Goal: Task Accomplishment & Management: Use online tool/utility

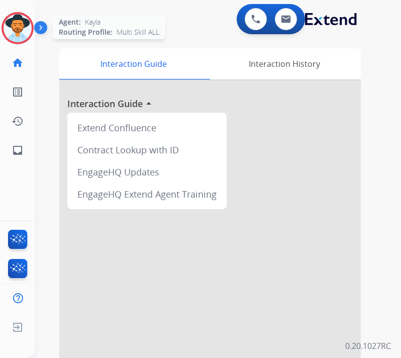
click at [27, 34] on img at bounding box center [18, 28] width 28 height 28
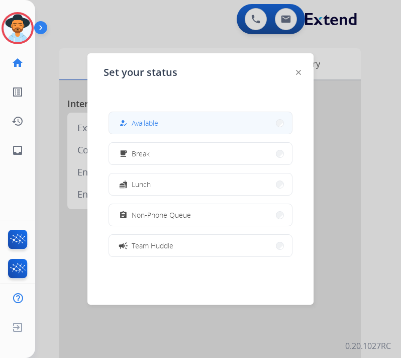
click at [217, 122] on button "how_to_reg Available" at bounding box center [200, 123] width 183 height 22
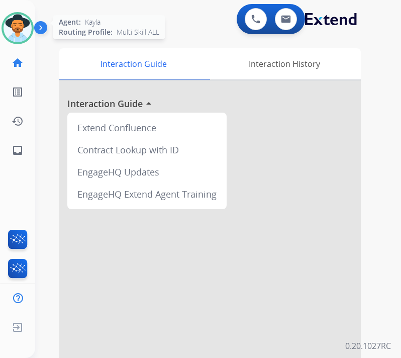
click at [26, 26] on img at bounding box center [18, 28] width 28 height 28
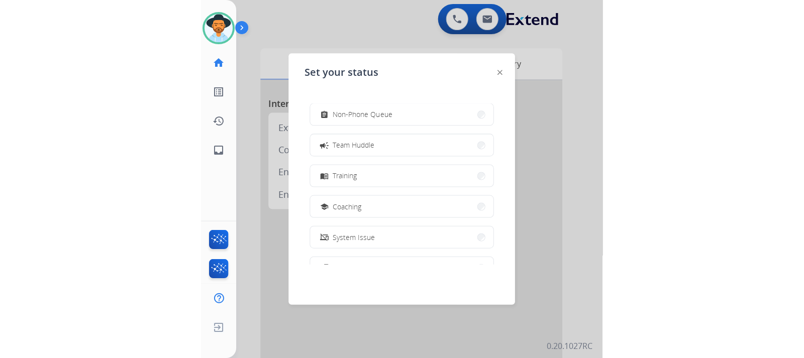
scroll to position [50, 0]
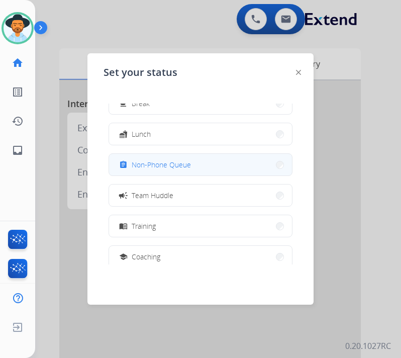
click at [195, 168] on button "assignment Non-Phone Queue" at bounding box center [200, 165] width 183 height 22
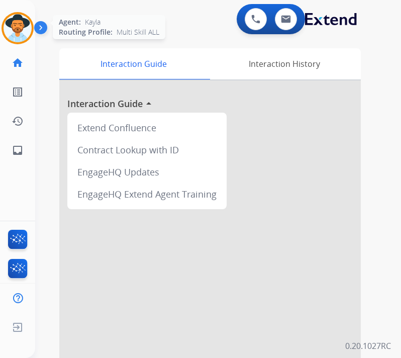
click at [24, 36] on img at bounding box center [18, 28] width 28 height 28
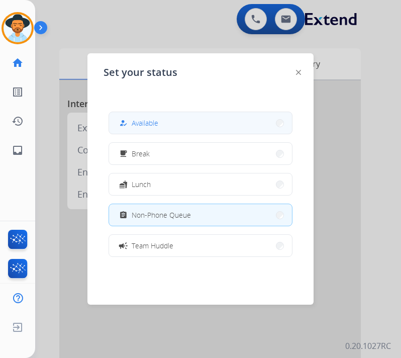
click at [142, 120] on span "Available" at bounding box center [145, 123] width 27 height 11
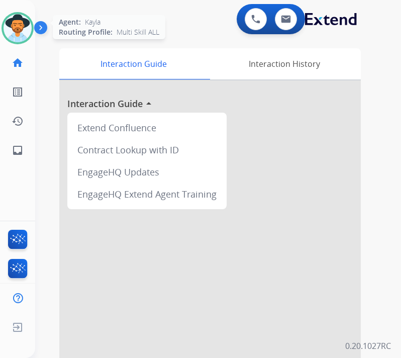
click at [7, 31] on img at bounding box center [18, 28] width 28 height 28
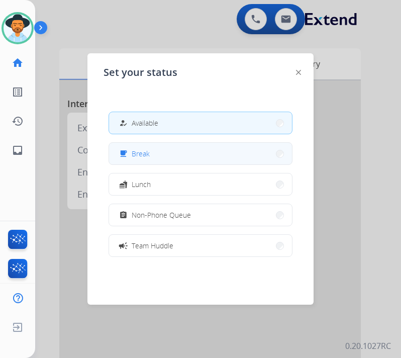
click at [144, 154] on span "Break" at bounding box center [141, 153] width 18 height 11
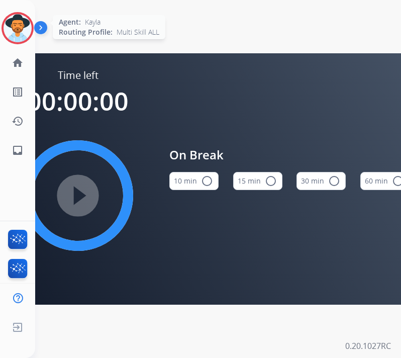
click at [4, 36] on div at bounding box center [18, 28] width 32 height 32
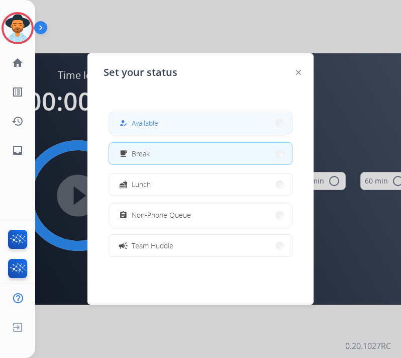
click at [183, 124] on button "how_to_reg Available" at bounding box center [200, 123] width 183 height 22
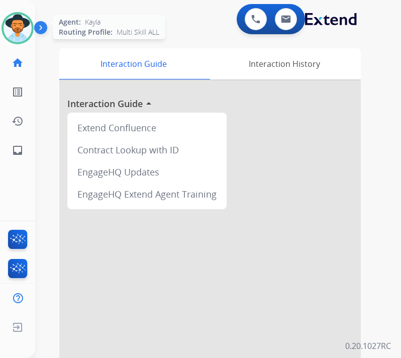
click at [12, 32] on img at bounding box center [18, 28] width 28 height 28
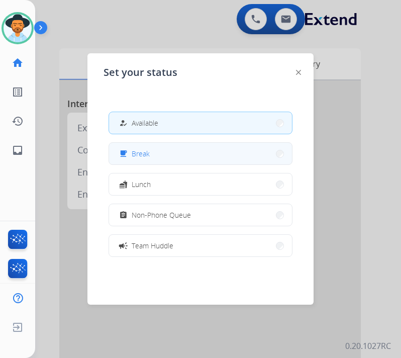
click at [171, 153] on button "free_breakfast Break" at bounding box center [200, 154] width 183 height 22
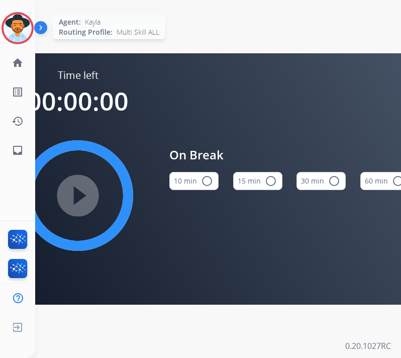
click at [8, 28] on img at bounding box center [18, 28] width 28 height 28
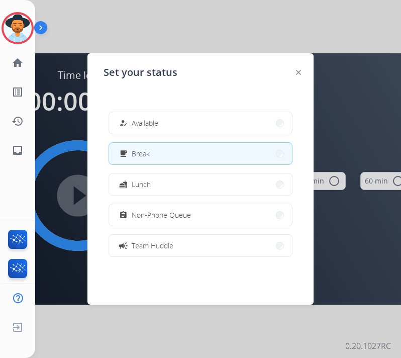
click at [198, 110] on div "how_to_reg Available free_breakfast Break fastfood Lunch assignment Non-Phone Q…" at bounding box center [200, 183] width 194 height 161
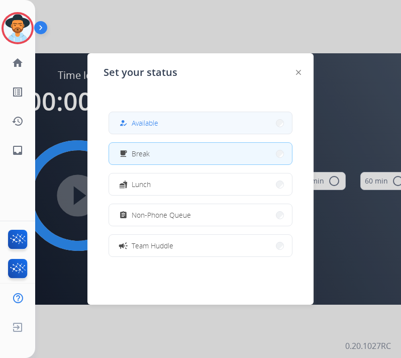
click at [195, 118] on button "how_to_reg Available" at bounding box center [200, 123] width 183 height 22
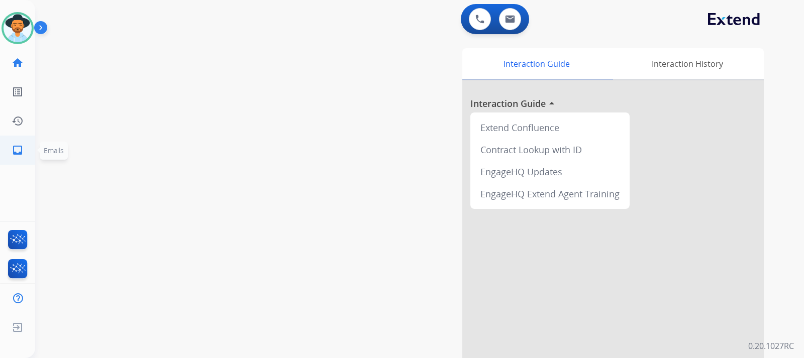
click at [20, 153] on mat-icon "inbox" at bounding box center [18, 150] width 12 height 12
select select "**********"
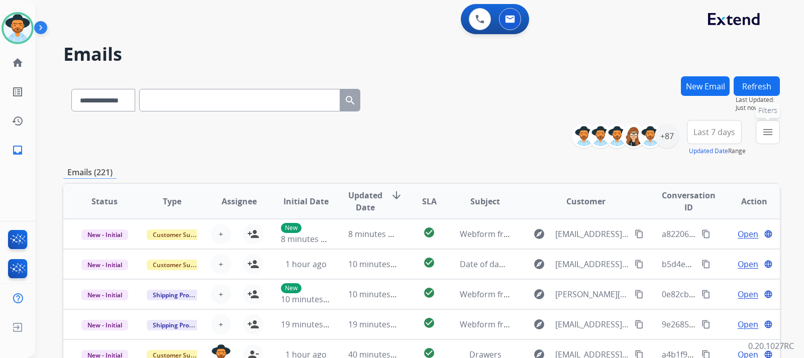
click at [400, 130] on mat-icon "menu" at bounding box center [768, 132] width 12 height 12
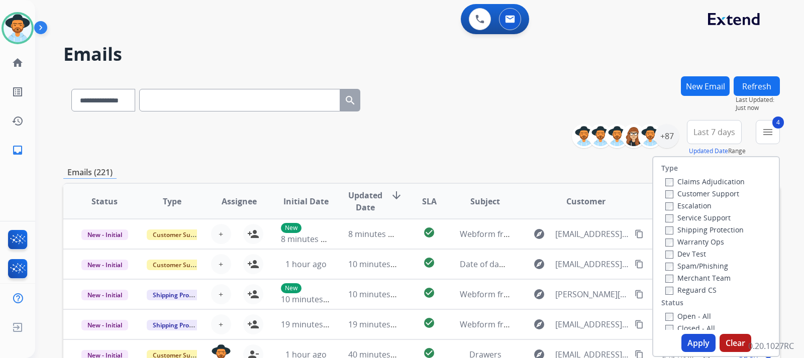
click at [400, 339] on button "Apply" at bounding box center [698, 343] width 34 height 18
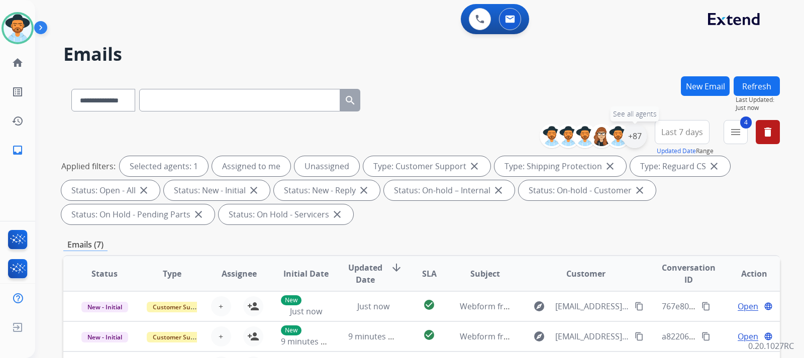
click at [400, 141] on div "+87" at bounding box center [634, 136] width 24 height 24
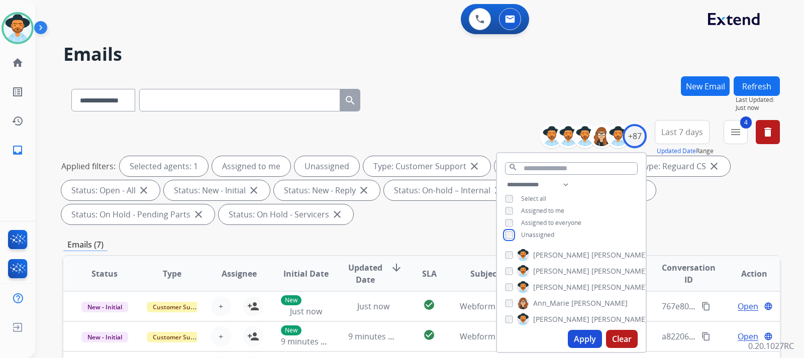
click at [400, 237] on div "Unassigned" at bounding box center [529, 235] width 49 height 8
click at [400, 339] on button "Apply" at bounding box center [585, 339] width 34 height 18
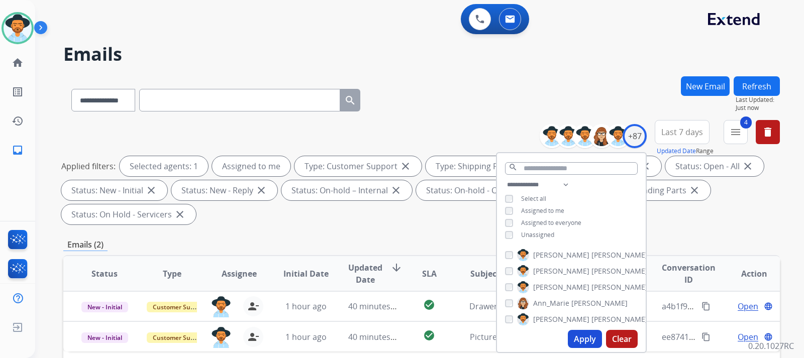
click at [400, 222] on div "Applied filters: Selected agents: 1 Assigned to me Type: Customer Support close…" at bounding box center [419, 190] width 716 height 68
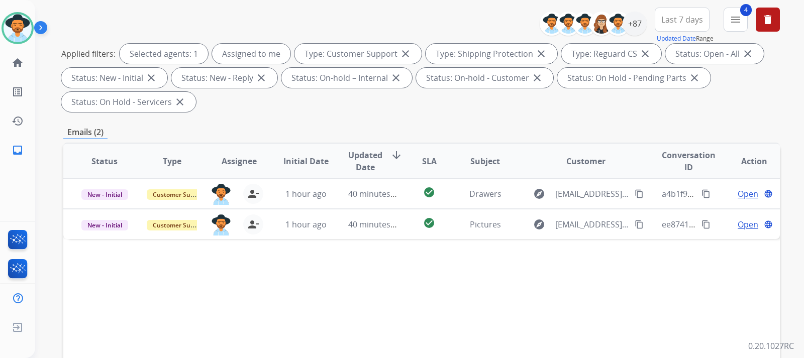
scroll to position [151, 0]
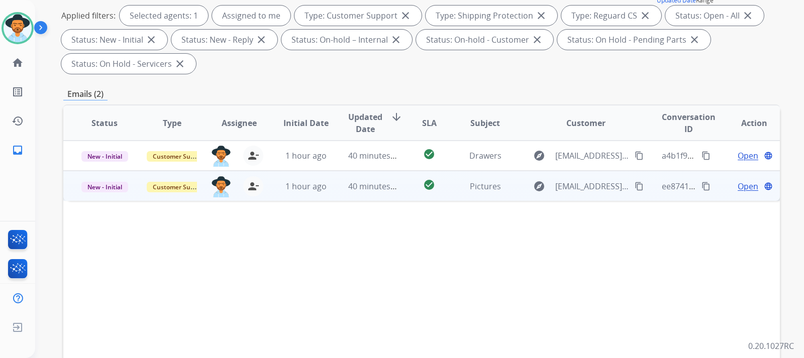
click at [400, 186] on span "Open" at bounding box center [747, 186] width 21 height 12
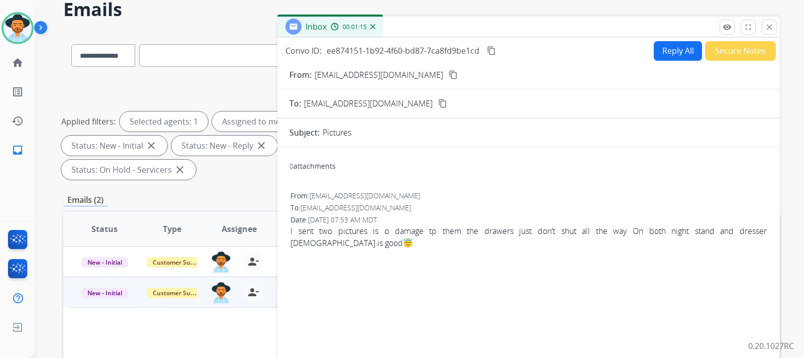
scroll to position [0, 0]
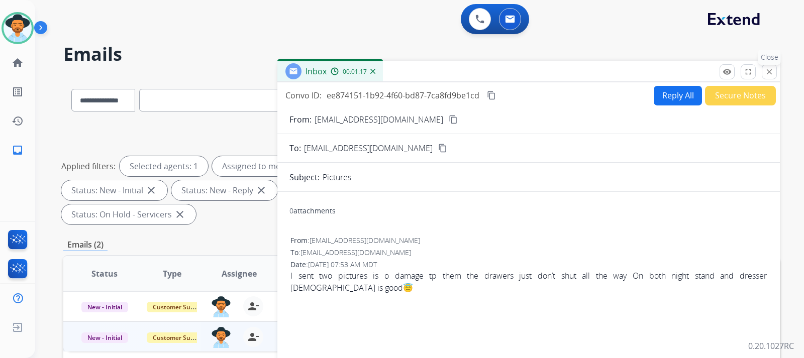
click at [400, 73] on button "close Close" at bounding box center [769, 71] width 15 height 15
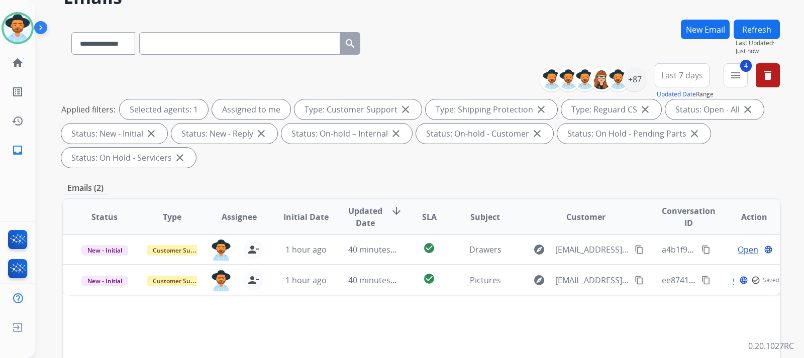
scroll to position [100, 0]
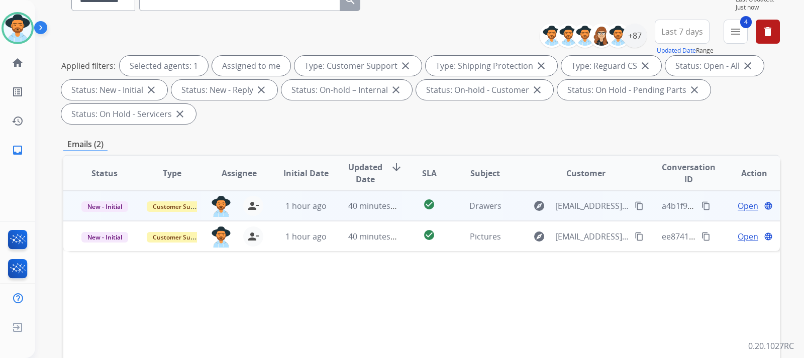
click at [400, 205] on span "Open" at bounding box center [747, 206] width 21 height 12
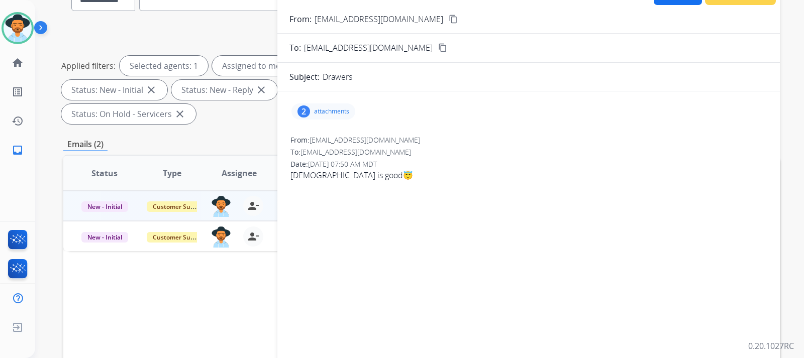
click at [330, 113] on p "attachments" at bounding box center [331, 111] width 35 height 8
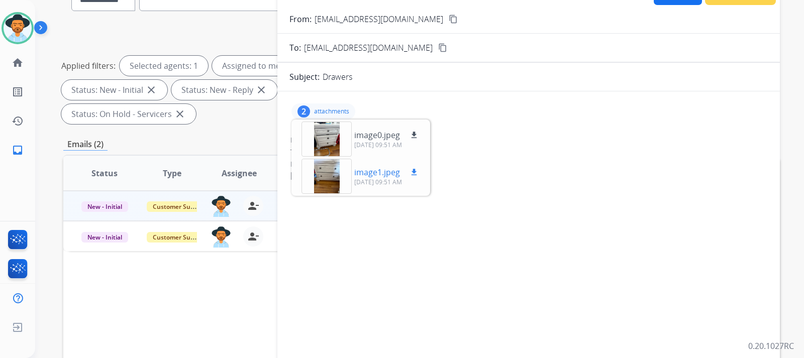
click at [343, 171] on div at bounding box center [326, 176] width 50 height 35
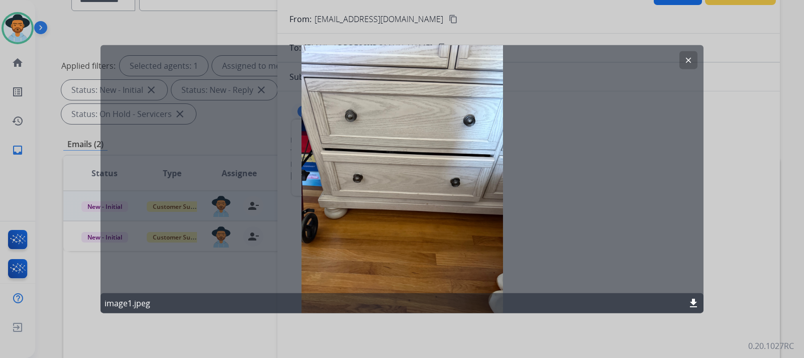
click at [400, 56] on button "clear" at bounding box center [688, 60] width 18 height 18
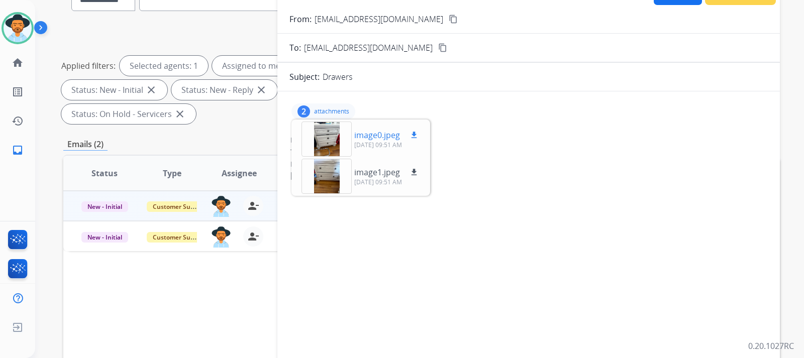
click at [336, 148] on div at bounding box center [326, 139] width 50 height 35
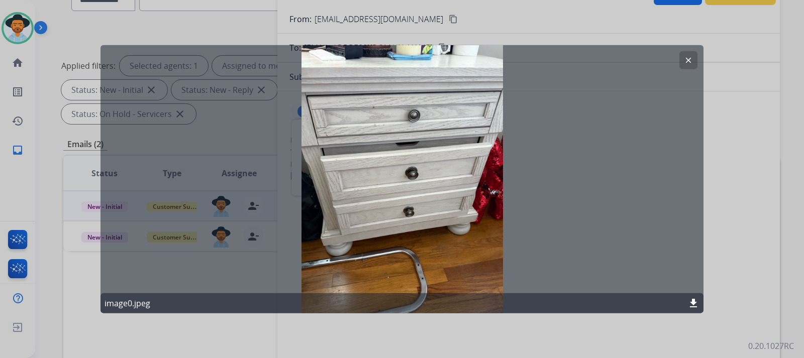
click at [400, 64] on mat-icon "clear" at bounding box center [688, 59] width 9 height 9
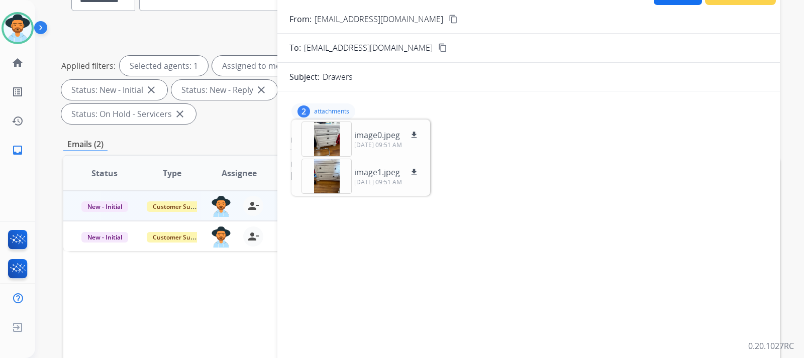
click at [400, 21] on mat-icon "content_copy" at bounding box center [453, 19] width 9 height 9
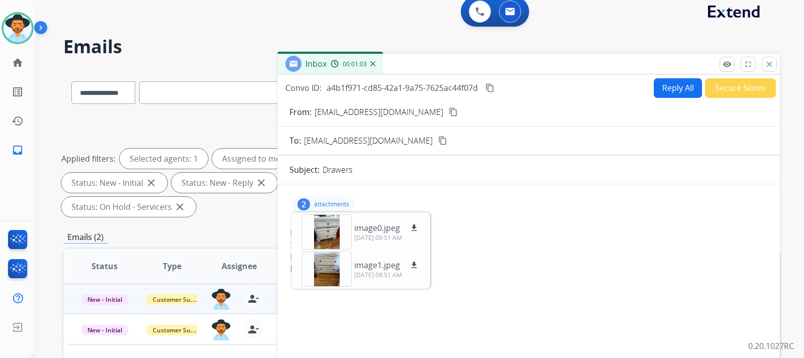
scroll to position [0, 0]
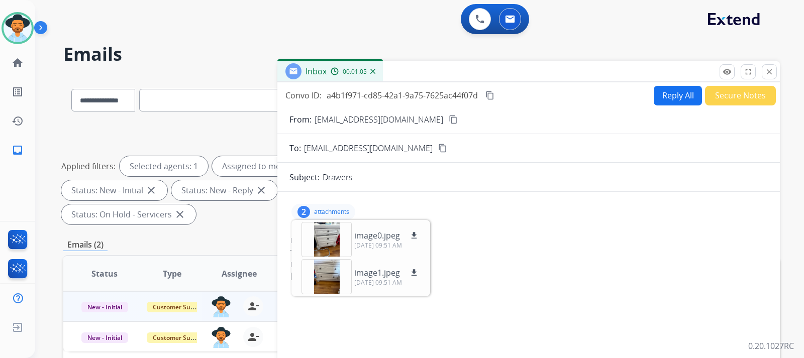
click at [400, 98] on button "Reply All" at bounding box center [678, 96] width 48 height 20
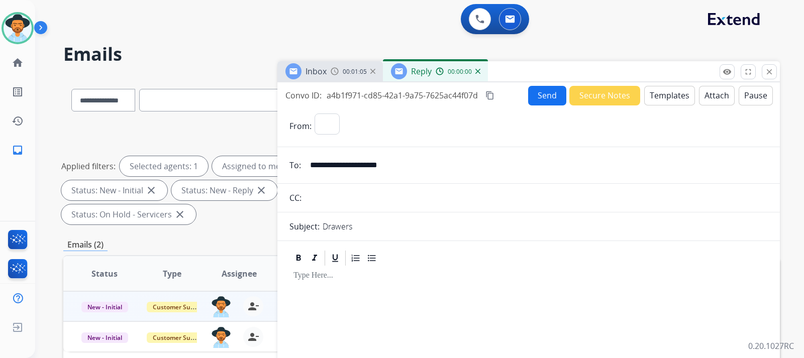
select select "**********"
click at [400, 99] on button "Templates" at bounding box center [669, 96] width 51 height 20
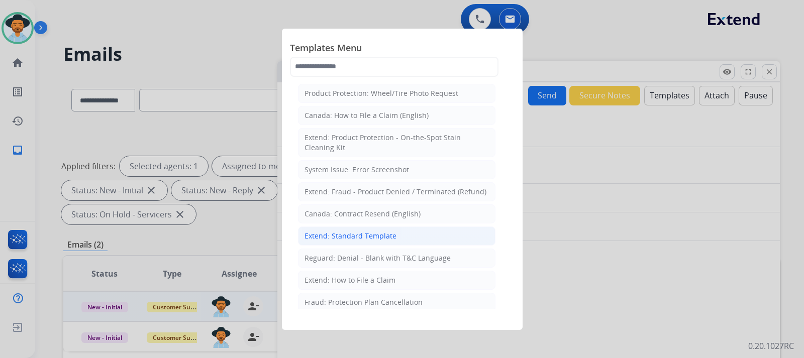
click at [377, 240] on div "Extend: Standard Template" at bounding box center [350, 236] width 92 height 10
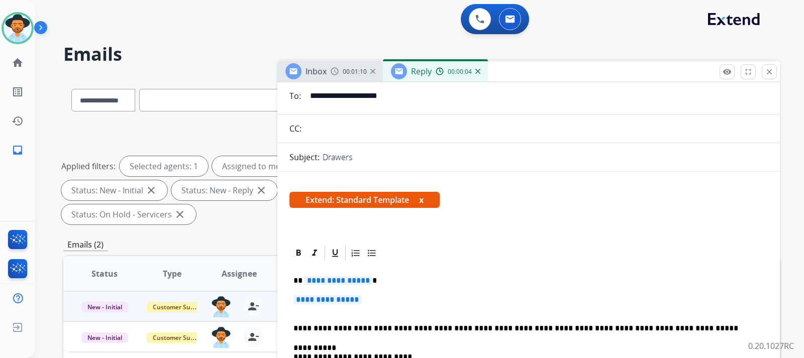
scroll to position [100, 0]
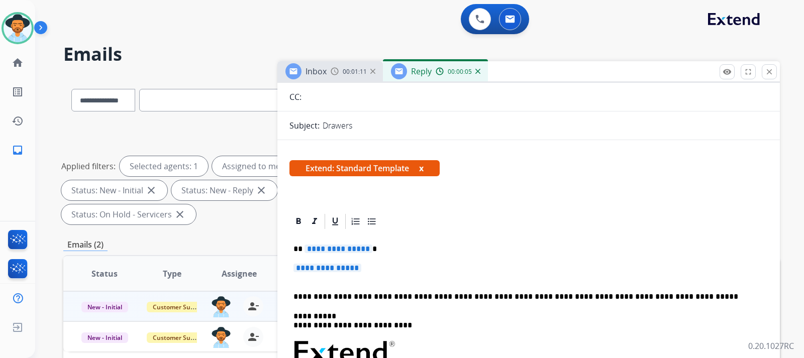
click at [392, 267] on p "**********" at bounding box center [528, 273] width 470 height 19
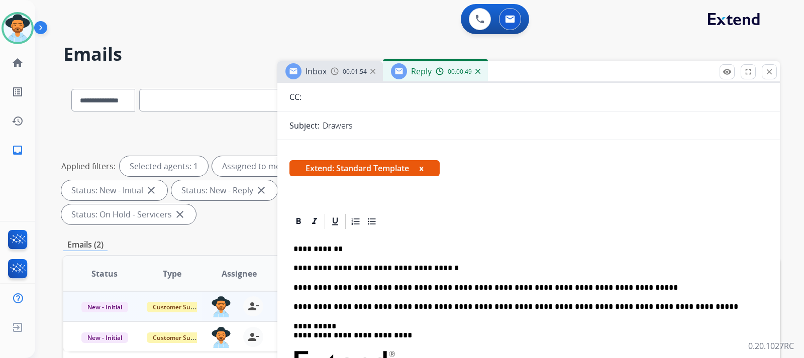
click at [400, 291] on p "**********" at bounding box center [524, 287] width 462 height 9
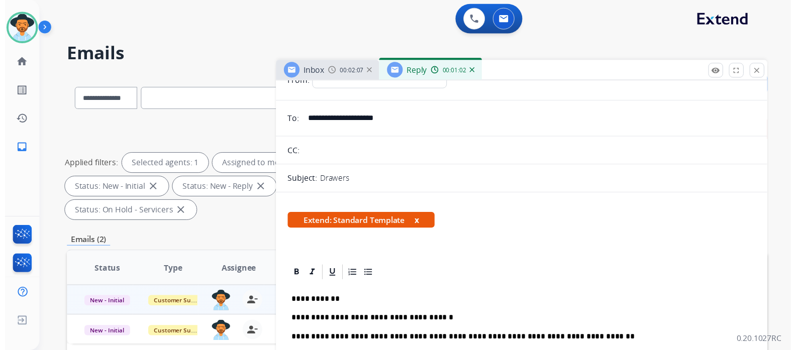
scroll to position [0, 0]
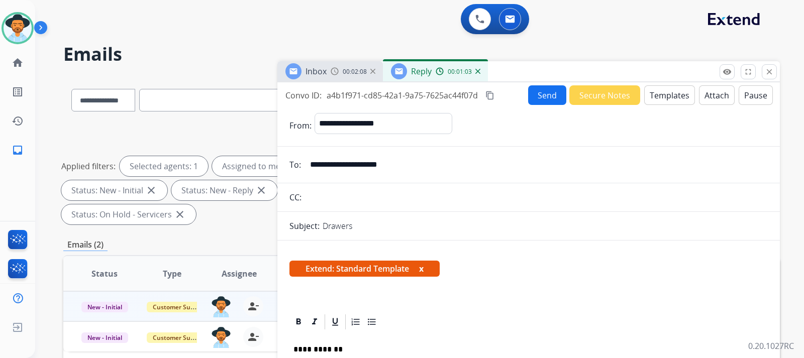
click at [400, 94] on button "Send" at bounding box center [547, 95] width 38 height 20
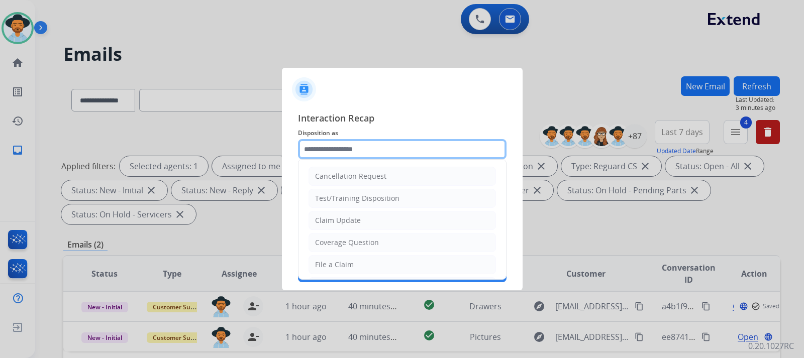
click at [399, 147] on input "text" at bounding box center [402, 149] width 208 height 20
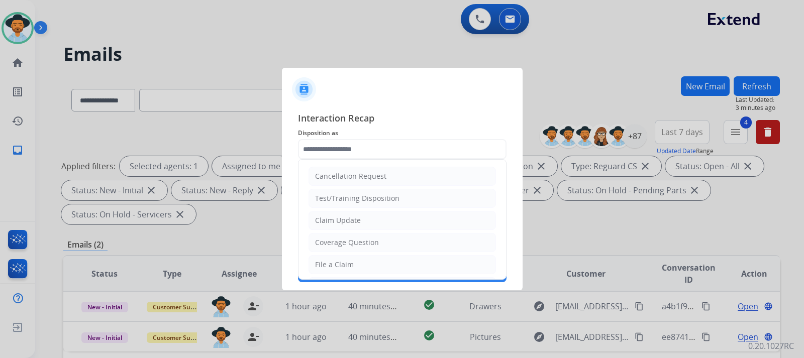
drag, startPoint x: 329, startPoint y: 223, endPoint x: 338, endPoint y: 201, distance: 23.2
click at [329, 222] on div "Claim Update" at bounding box center [338, 220] width 46 height 10
type input "**********"
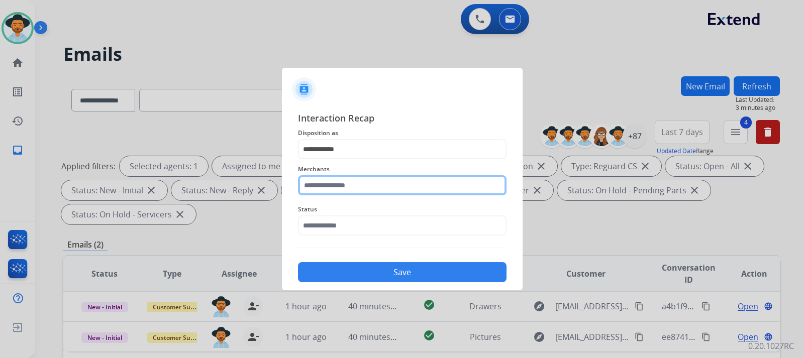
click at [341, 188] on input "text" at bounding box center [402, 185] width 208 height 20
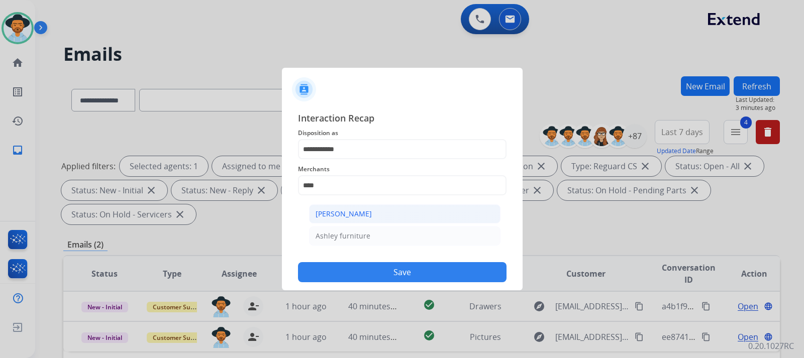
click at [345, 211] on div "[PERSON_NAME]" at bounding box center [343, 214] width 56 height 10
type input "**********"
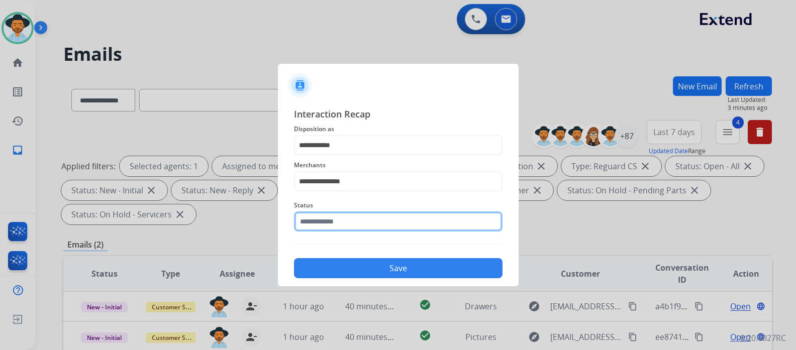
click at [344, 223] on input "text" at bounding box center [398, 221] width 208 height 20
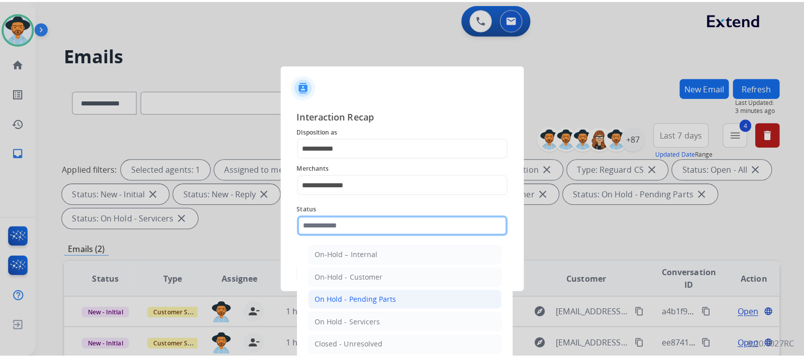
scroll to position [50, 0]
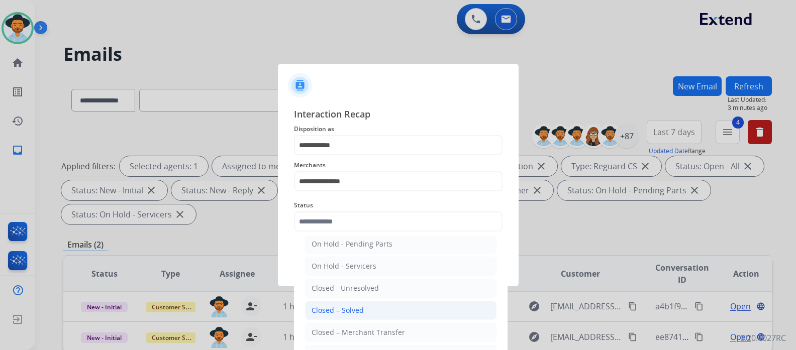
drag, startPoint x: 362, startPoint y: 308, endPoint x: 369, endPoint y: 294, distance: 16.4
click at [361, 308] on div "Closed – Solved" at bounding box center [337, 310] width 52 height 10
type input "**********"
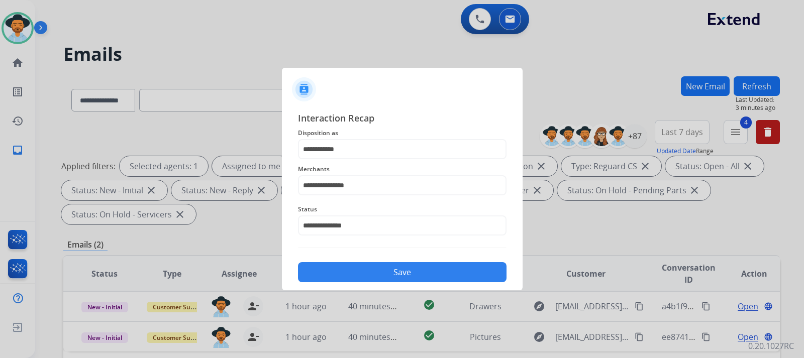
click at [381, 273] on button "Save" at bounding box center [402, 272] width 208 height 20
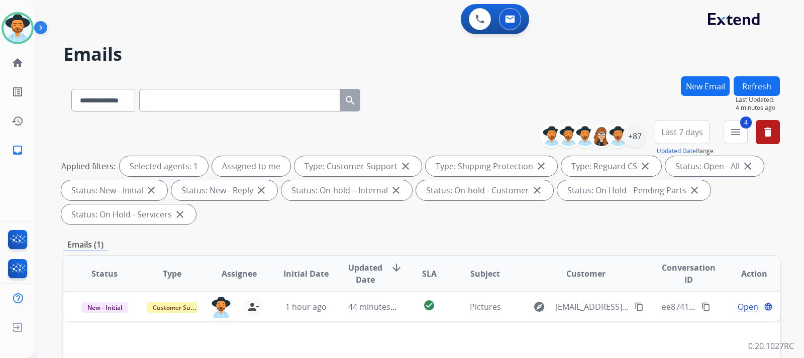
click at [400, 235] on div "**********" at bounding box center [421, 360] width 716 height 568
click at [14, 66] on mat-icon "home" at bounding box center [18, 63] width 12 height 12
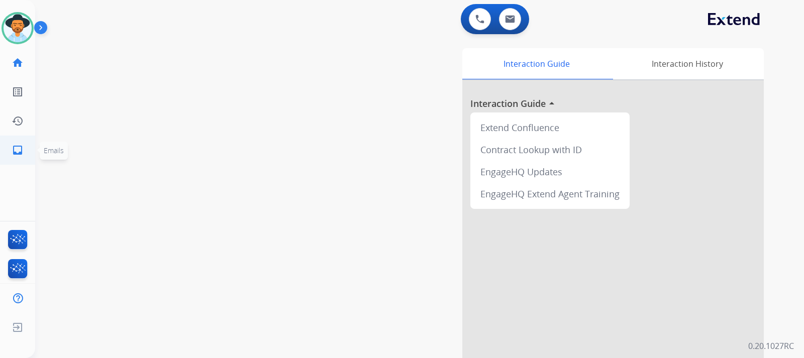
click at [22, 147] on mat-icon "inbox" at bounding box center [18, 150] width 12 height 12
select select "**********"
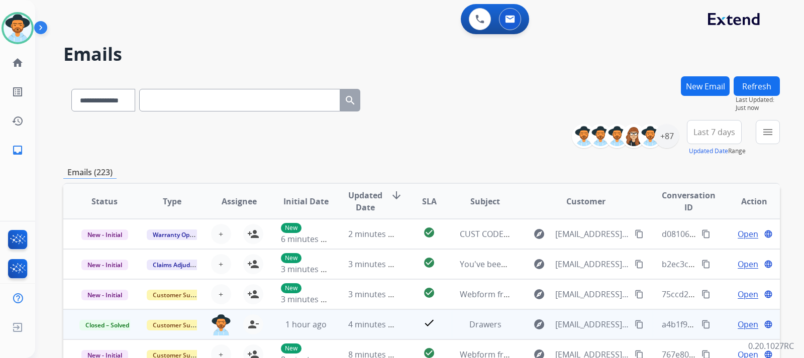
click at [400, 324] on mat-icon "content_copy" at bounding box center [705, 324] width 9 height 9
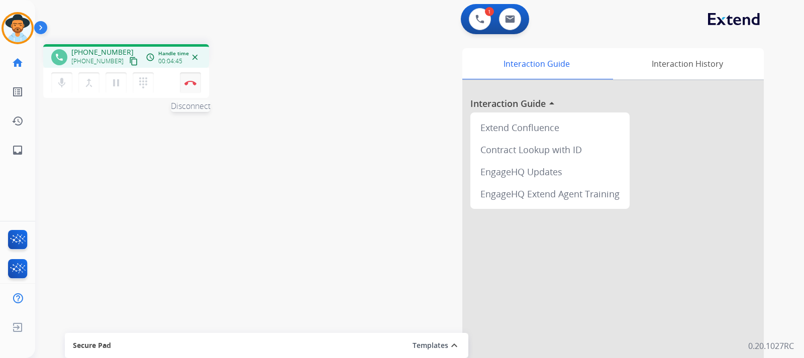
click at [191, 84] on img at bounding box center [190, 82] width 12 height 5
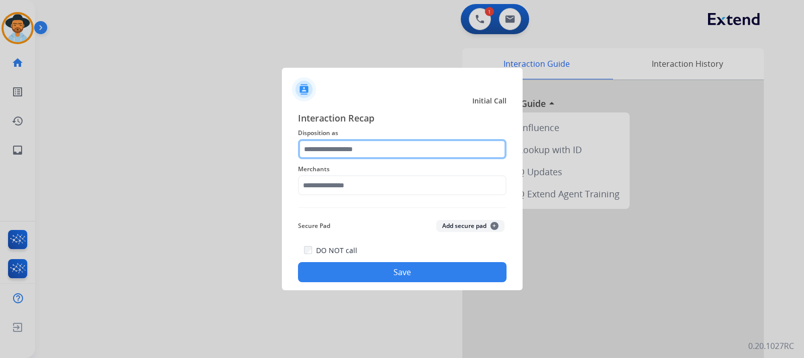
click at [354, 148] on input "text" at bounding box center [402, 149] width 208 height 20
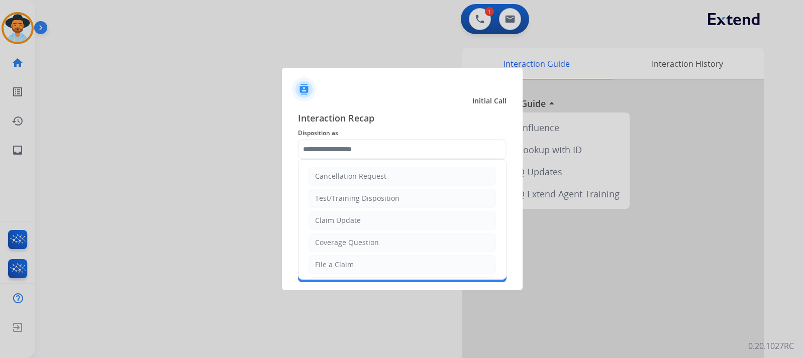
drag, startPoint x: 352, startPoint y: 238, endPoint x: 349, endPoint y: 234, distance: 5.2
click at [350, 238] on div "Coverage Question" at bounding box center [347, 243] width 64 height 10
type input "**********"
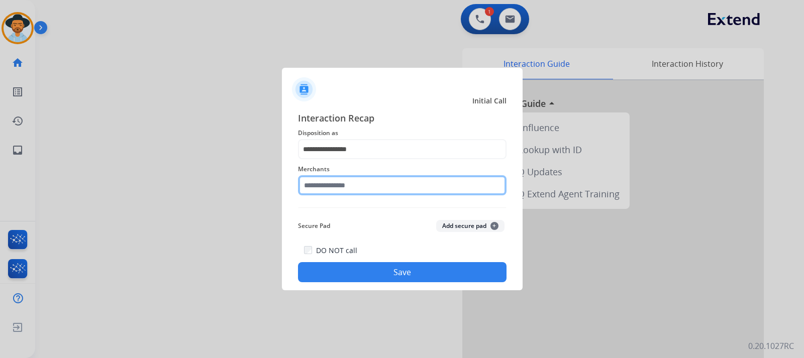
click at [338, 182] on input "text" at bounding box center [402, 185] width 208 height 20
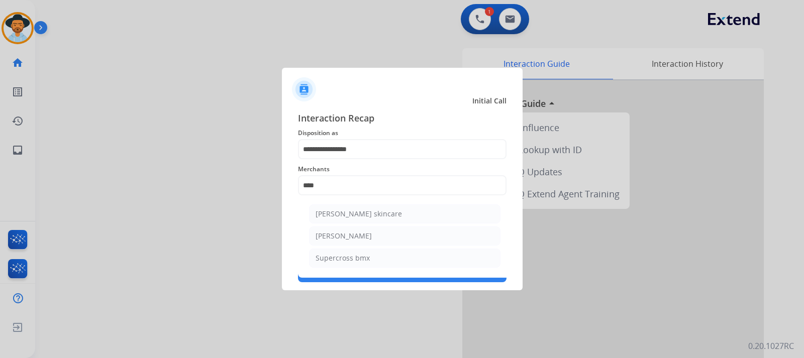
drag, startPoint x: 344, startPoint y: 233, endPoint x: 354, endPoint y: 244, distance: 15.6
click at [344, 233] on div "[PERSON_NAME]" at bounding box center [343, 236] width 56 height 10
type input "**********"
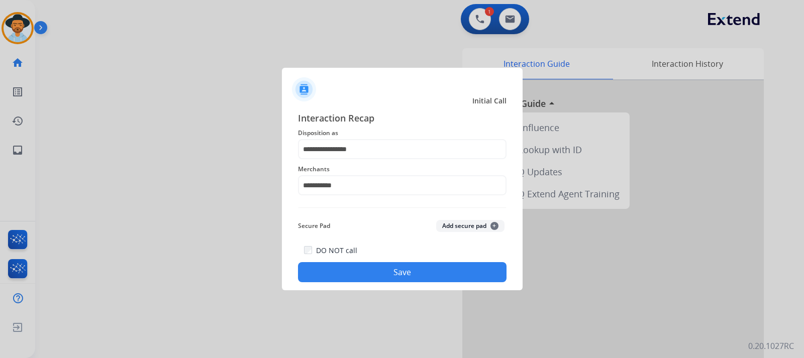
click at [371, 268] on button "Save" at bounding box center [402, 272] width 208 height 20
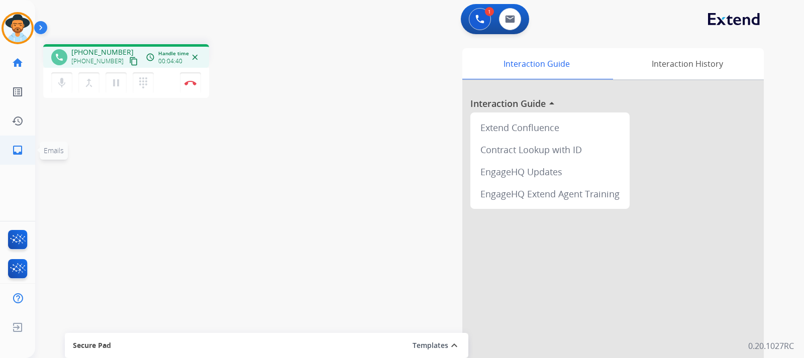
click at [14, 149] on mat-icon "inbox" at bounding box center [18, 150] width 12 height 12
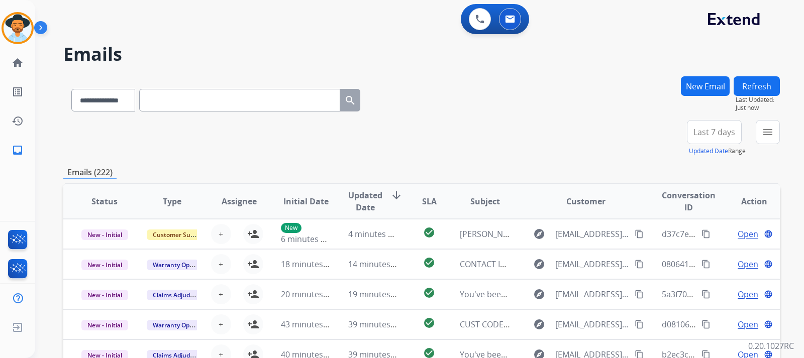
click at [400, 91] on button "New Email" at bounding box center [705, 86] width 49 height 20
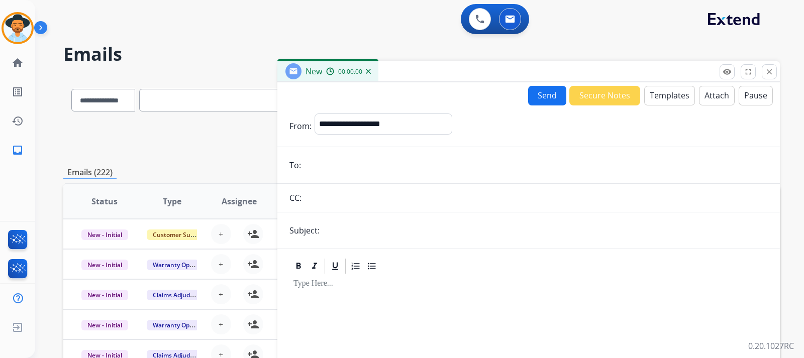
click at [219, 93] on input "text" at bounding box center [239, 100] width 201 height 23
click at [400, 71] on mat-icon "close" at bounding box center [769, 71] width 9 height 9
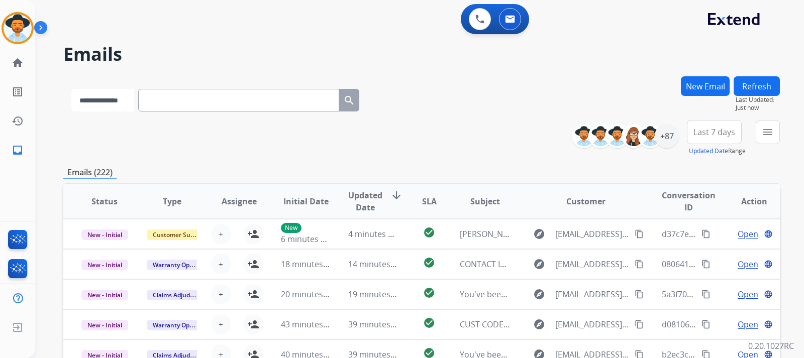
click at [126, 96] on select "**********" at bounding box center [102, 100] width 63 height 23
select select "**********"
click at [71, 89] on select "**********" at bounding box center [102, 100] width 63 height 23
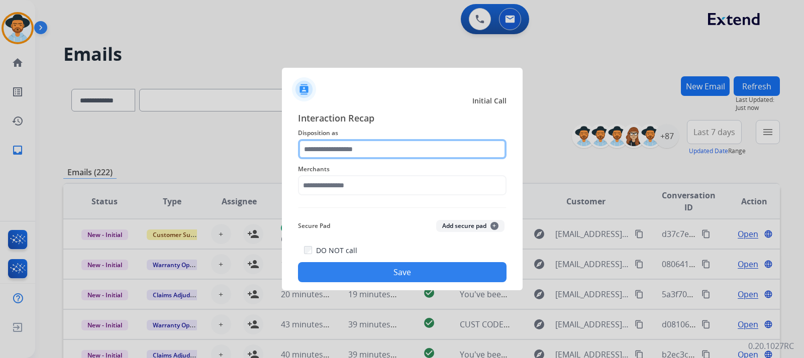
drag, startPoint x: 180, startPoint y: 103, endPoint x: 382, endPoint y: 146, distance: 206.4
click at [382, 146] on input "text" at bounding box center [402, 149] width 208 height 20
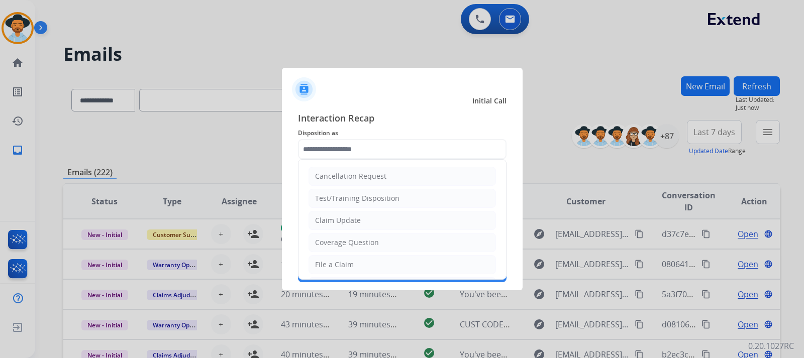
drag, startPoint x: 346, startPoint y: 261, endPoint x: 346, endPoint y: 242, distance: 19.1
click at [346, 260] on div "File a Claim" at bounding box center [334, 265] width 39 height 10
type input "**********"
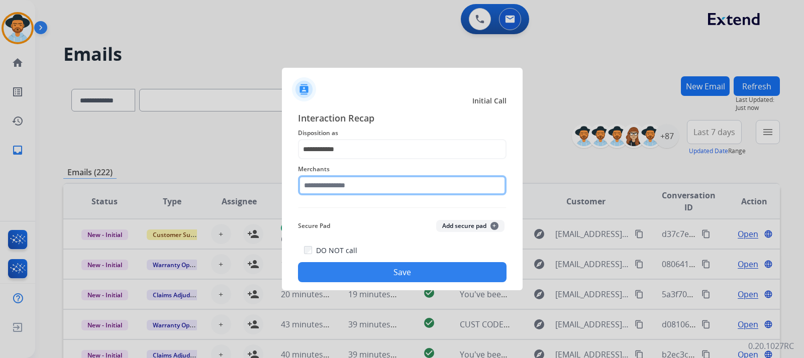
click at [357, 186] on input "text" at bounding box center [402, 185] width 208 height 20
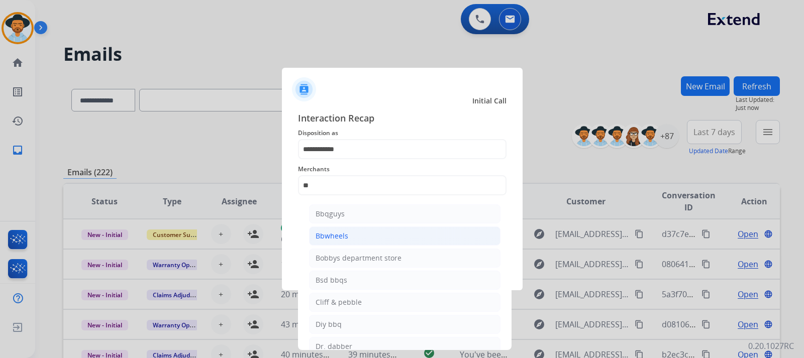
click at [345, 238] on div "Bbwheels" at bounding box center [331, 236] width 33 height 10
type input "********"
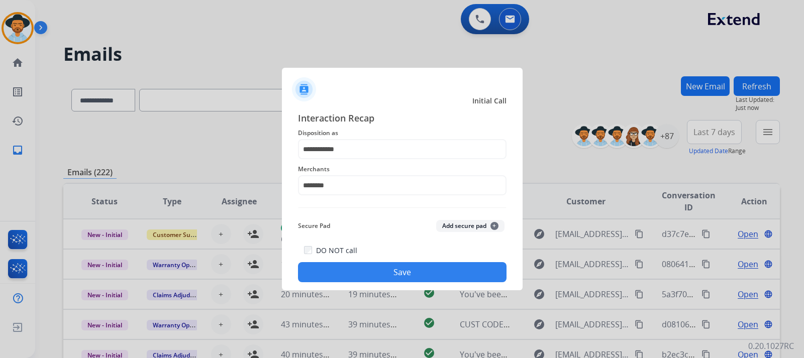
click at [390, 268] on button "Save" at bounding box center [402, 272] width 208 height 20
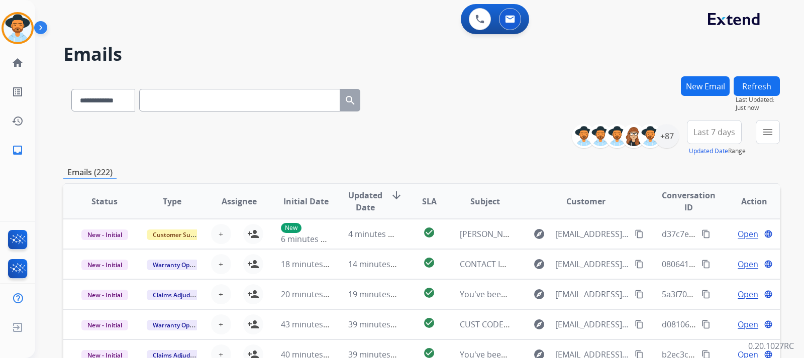
paste input "**********"
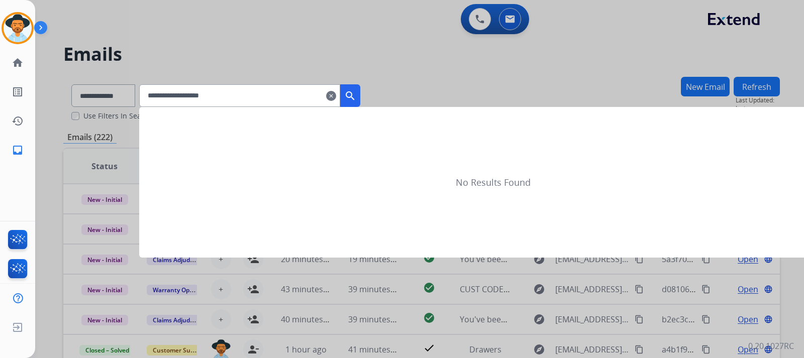
type input "**********"
click at [356, 94] on mat-icon "search" at bounding box center [350, 96] width 12 height 12
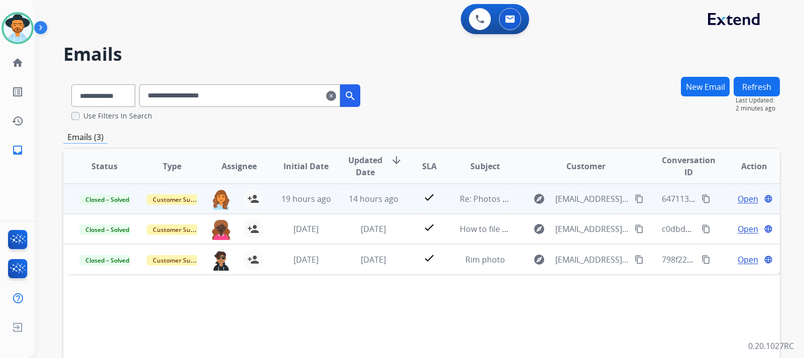
click at [400, 203] on span "Open" at bounding box center [747, 199] width 21 height 12
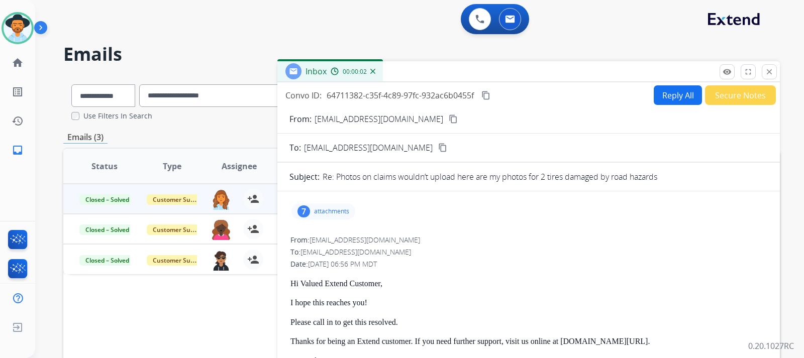
click at [324, 212] on p "attachments" at bounding box center [331, 211] width 35 height 8
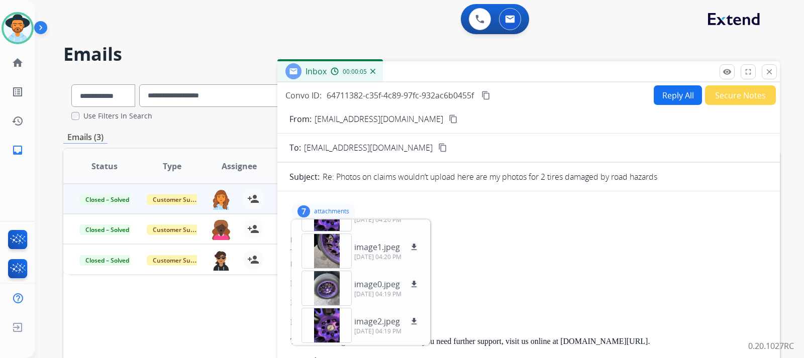
scroll to position [50, 0]
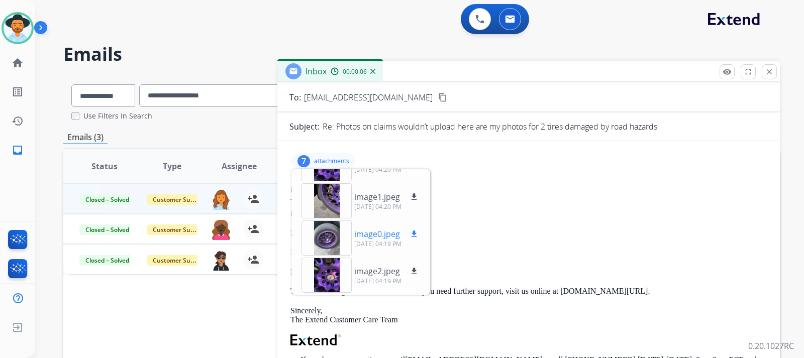
click at [322, 241] on div at bounding box center [326, 238] width 50 height 35
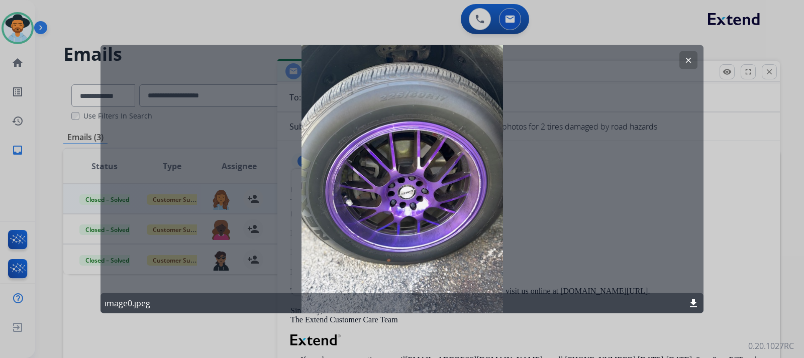
click at [400, 302] on mat-icon "download" at bounding box center [693, 303] width 12 height 12
click at [400, 61] on mat-icon "clear" at bounding box center [688, 59] width 9 height 9
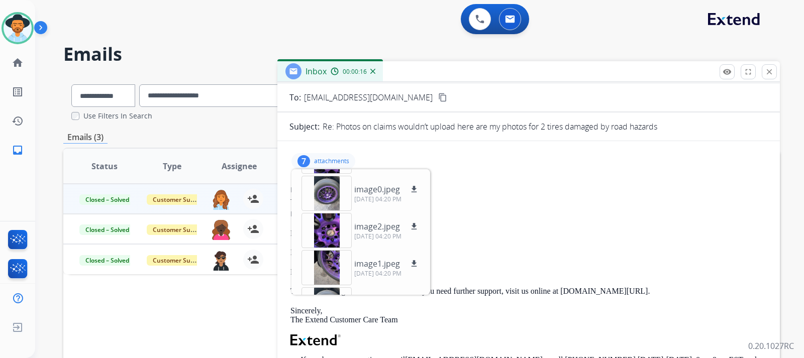
scroll to position [86, 0]
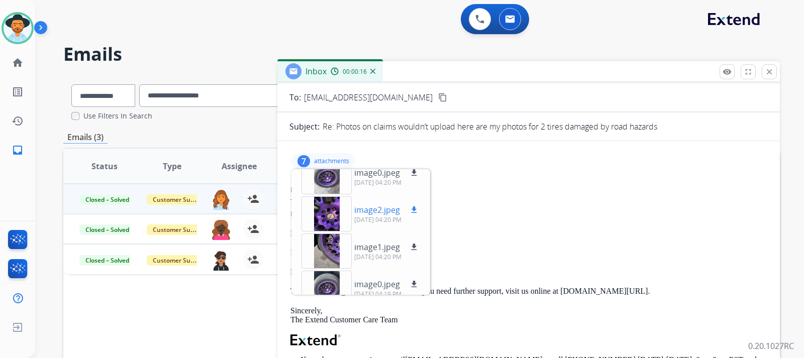
click at [342, 222] on div at bounding box center [326, 213] width 50 height 35
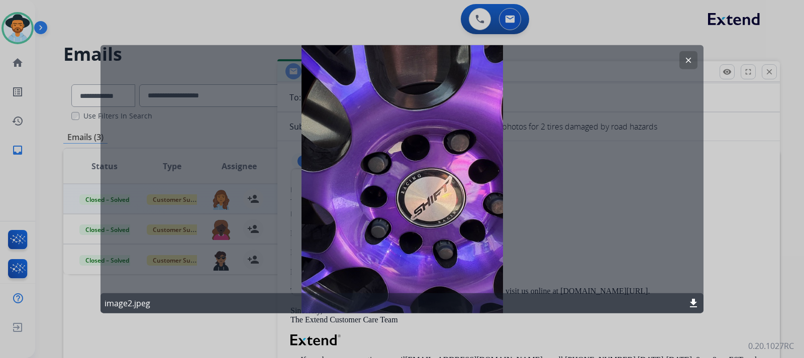
click at [400, 58] on mat-icon "clear" at bounding box center [688, 59] width 9 height 9
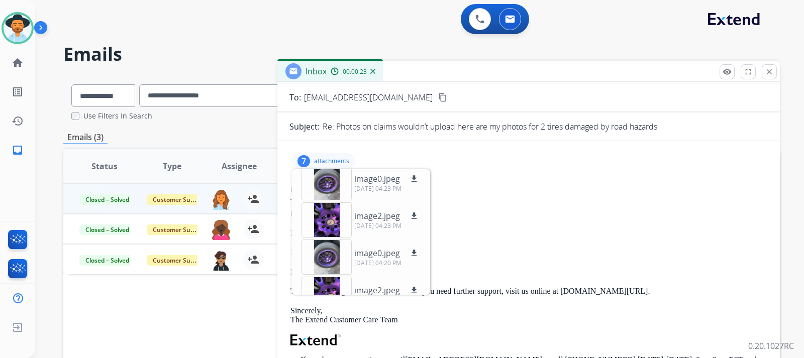
scroll to position [0, 0]
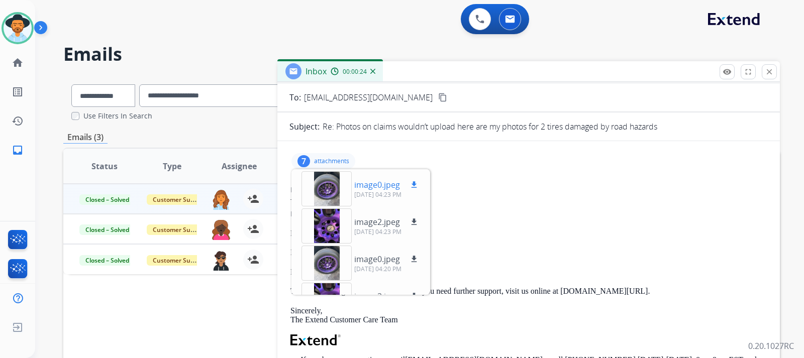
click at [322, 187] on div at bounding box center [326, 188] width 50 height 35
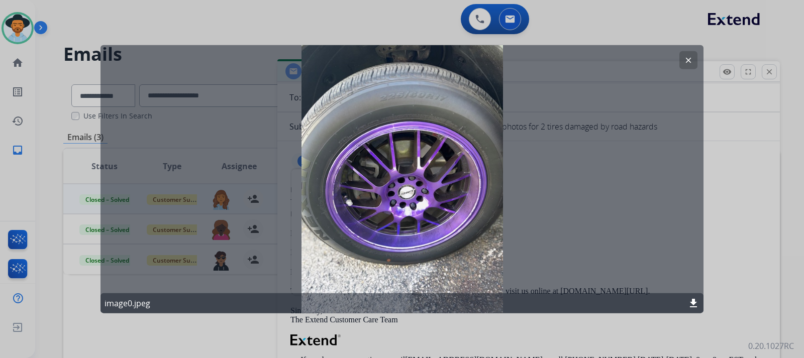
click at [400, 303] on mat-icon "download" at bounding box center [693, 303] width 12 height 12
click at [400, 65] on button "clear" at bounding box center [688, 60] width 18 height 18
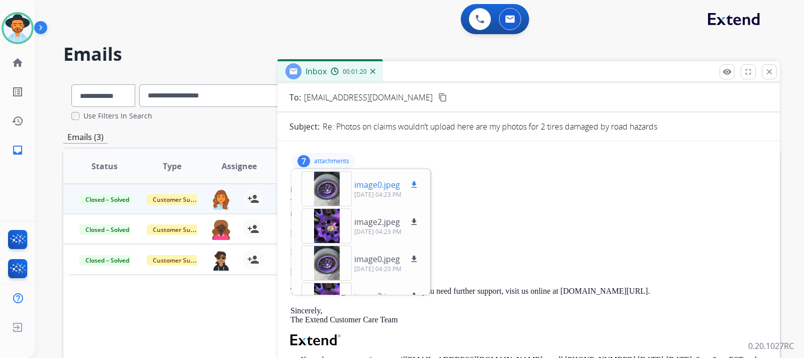
click at [400, 185] on mat-icon "download" at bounding box center [413, 184] width 9 height 9
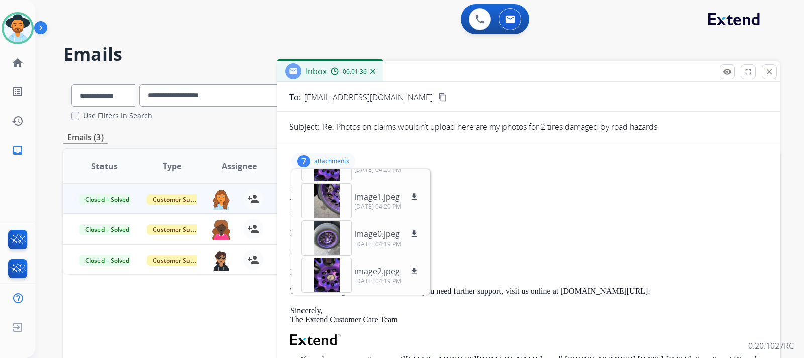
click at [372, 71] on img at bounding box center [372, 71] width 5 height 5
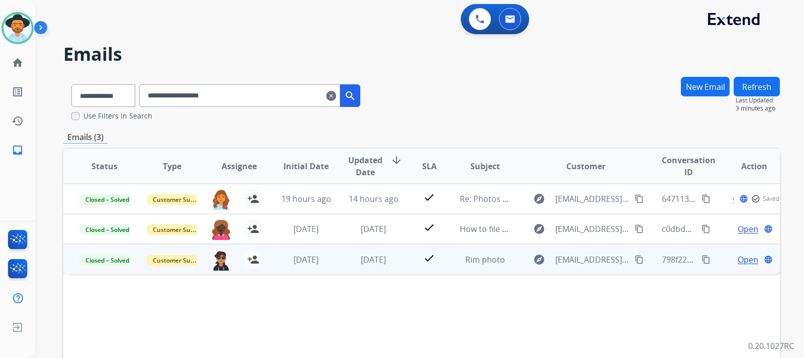
click at [400, 261] on span "Open" at bounding box center [747, 260] width 21 height 12
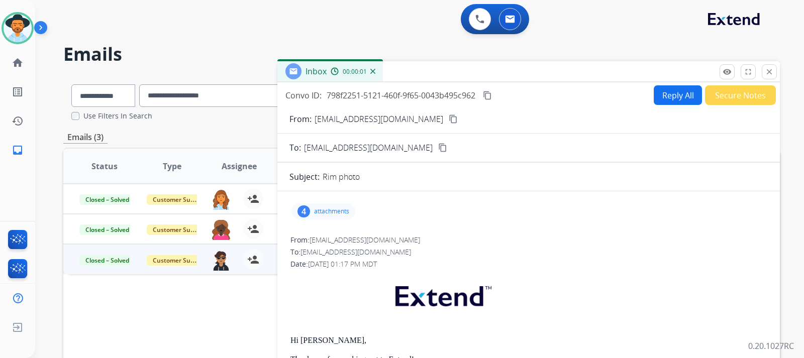
click at [328, 216] on div "4 attachments" at bounding box center [323, 211] width 64 height 16
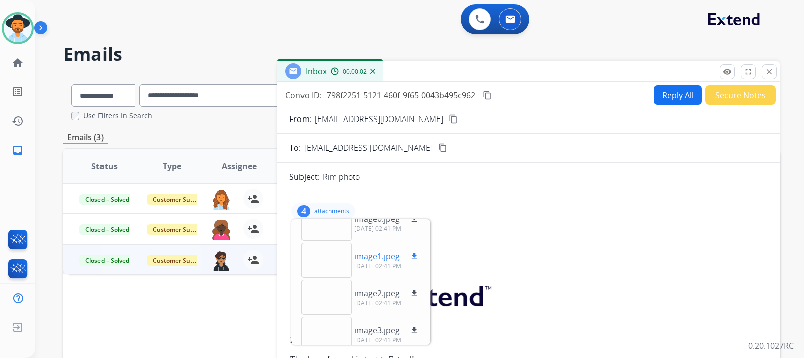
scroll to position [25, 0]
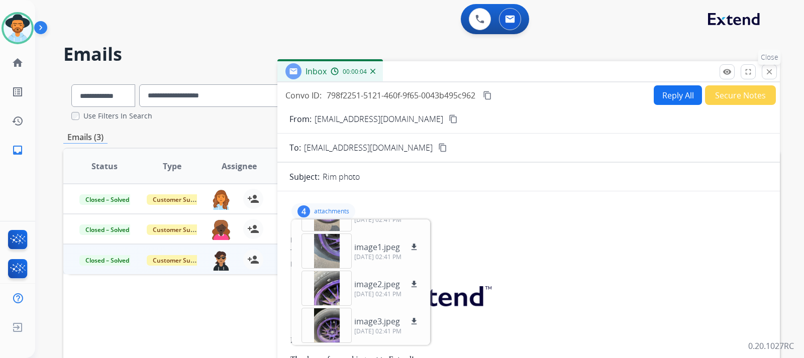
click at [400, 76] on mat-icon "close" at bounding box center [769, 71] width 9 height 9
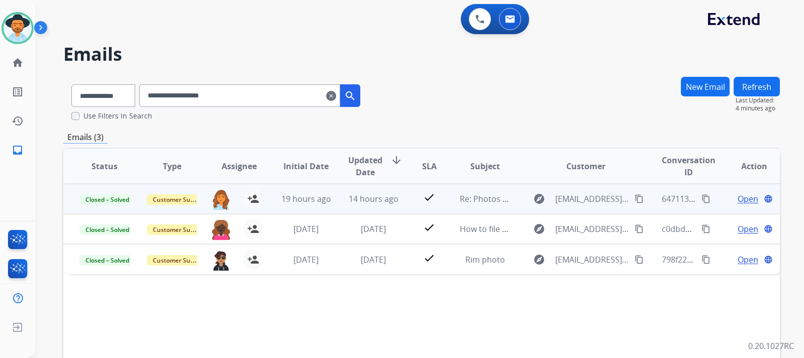
click at [400, 200] on span "Open" at bounding box center [747, 199] width 21 height 12
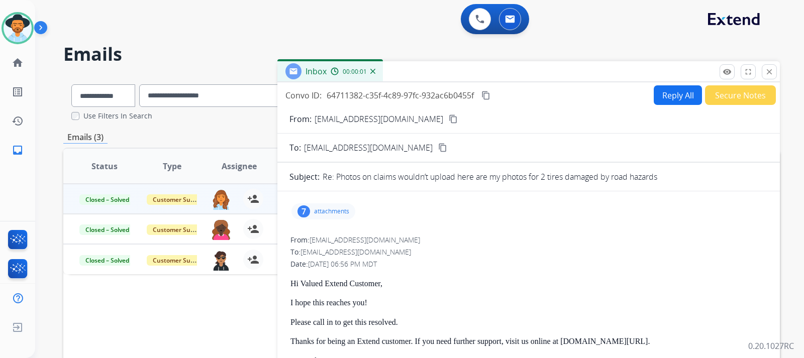
click at [330, 206] on div "7 attachments" at bounding box center [323, 211] width 64 height 16
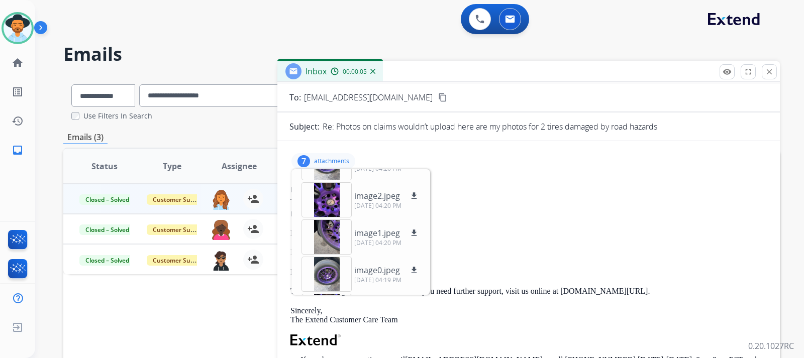
scroll to position [137, 0]
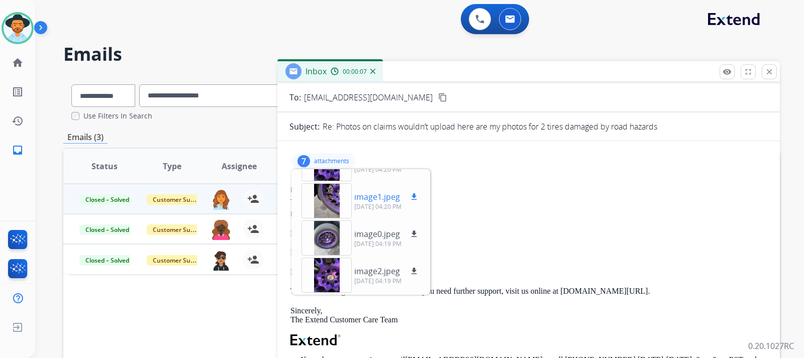
click at [400, 195] on mat-icon "download" at bounding box center [413, 196] width 9 height 9
click at [370, 71] on img at bounding box center [372, 71] width 5 height 5
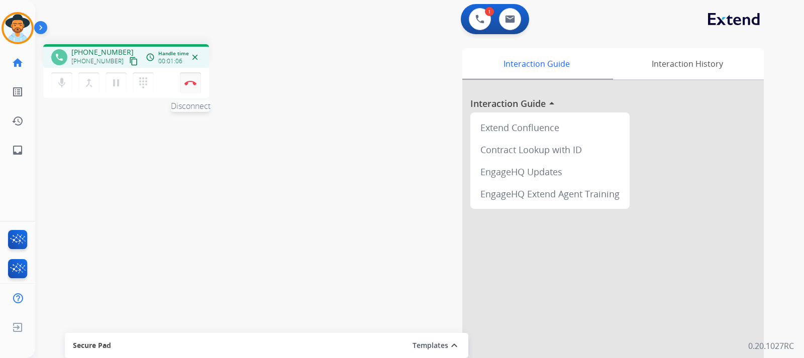
click at [189, 88] on button "Disconnect" at bounding box center [190, 82] width 21 height 21
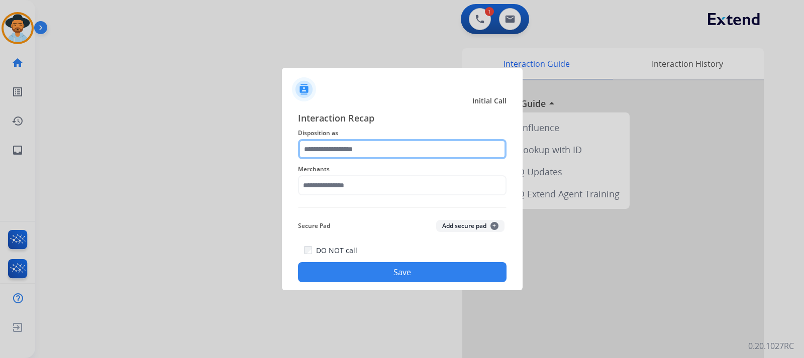
click at [351, 151] on input "text" at bounding box center [402, 149] width 208 height 20
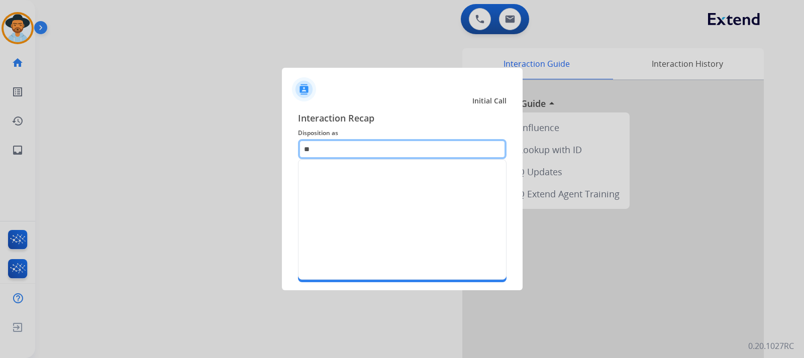
type input "*"
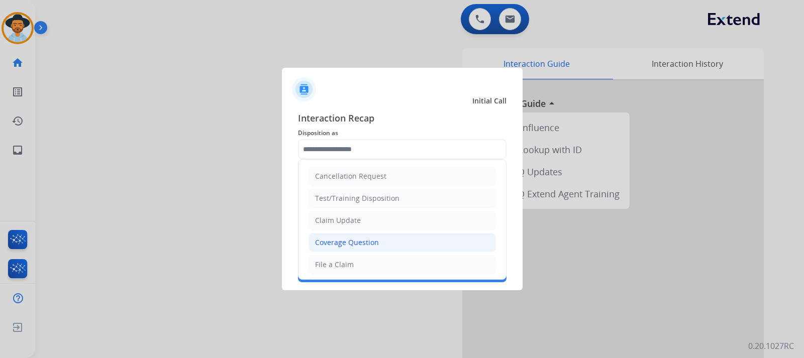
click at [364, 244] on div "Coverage Question" at bounding box center [347, 243] width 64 height 10
type input "**********"
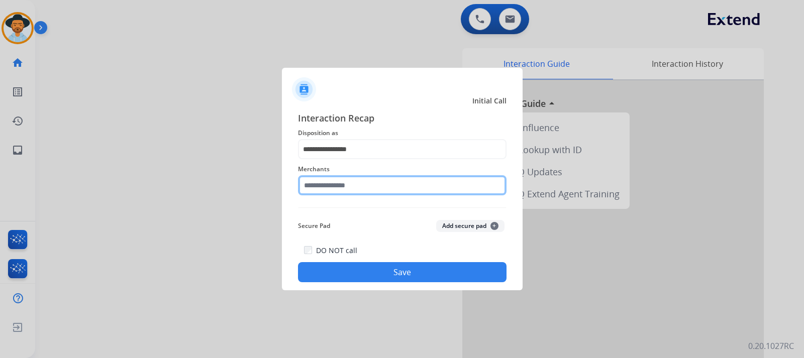
click at [338, 191] on input "text" at bounding box center [402, 185] width 208 height 20
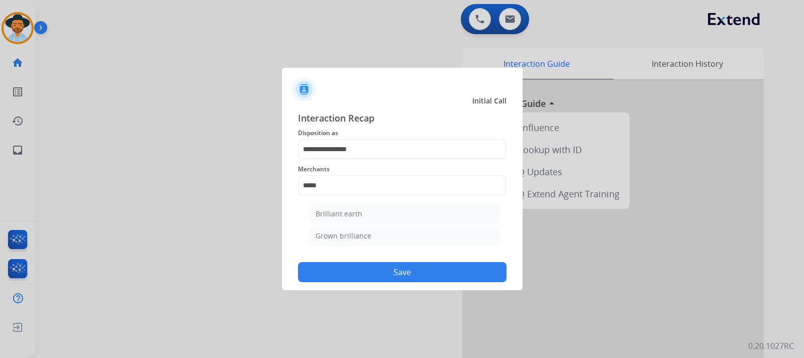
click at [349, 212] on div "Brilliant earth" at bounding box center [338, 214] width 47 height 10
type input "**********"
click at [396, 272] on button "Save" at bounding box center [402, 272] width 208 height 20
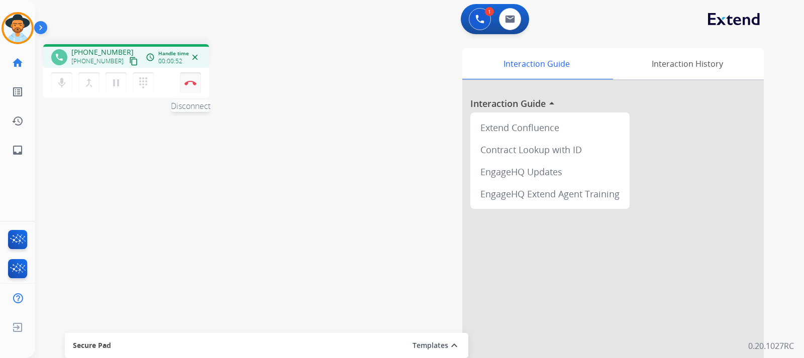
click at [188, 87] on button "Disconnect" at bounding box center [190, 82] width 21 height 21
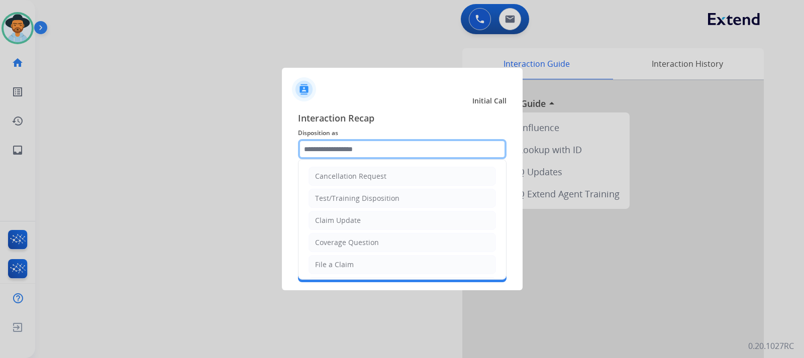
click at [361, 142] on input "text" at bounding box center [402, 149] width 208 height 20
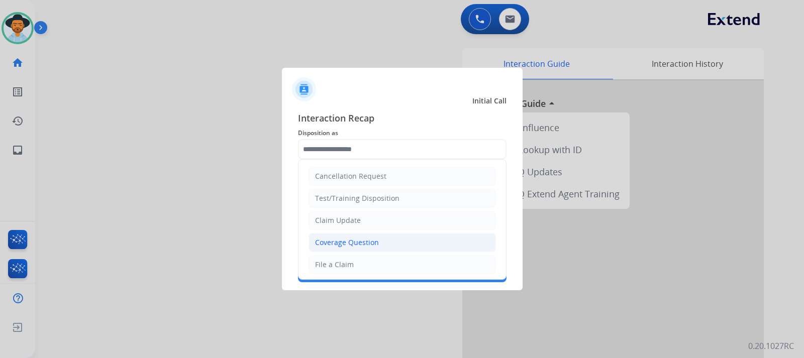
click at [371, 244] on div "Coverage Question" at bounding box center [347, 243] width 64 height 10
type input "**********"
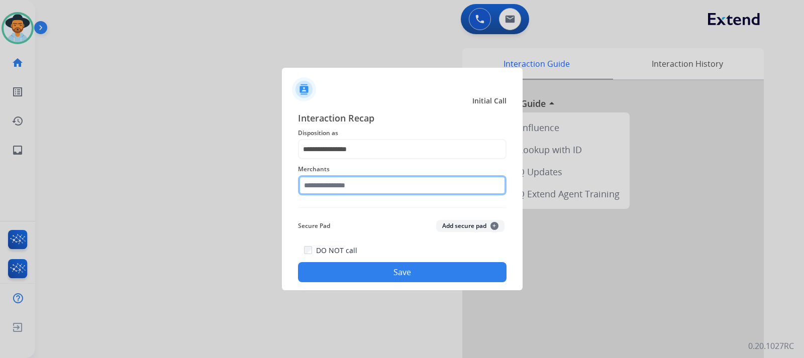
click at [364, 185] on input "text" at bounding box center [402, 185] width 208 height 20
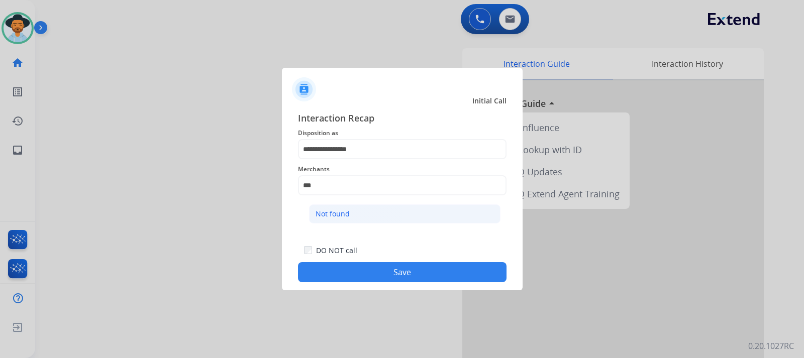
click at [336, 209] on div "Not found" at bounding box center [332, 214] width 34 height 10
type input "*********"
click at [363, 273] on button "Save" at bounding box center [402, 272] width 208 height 20
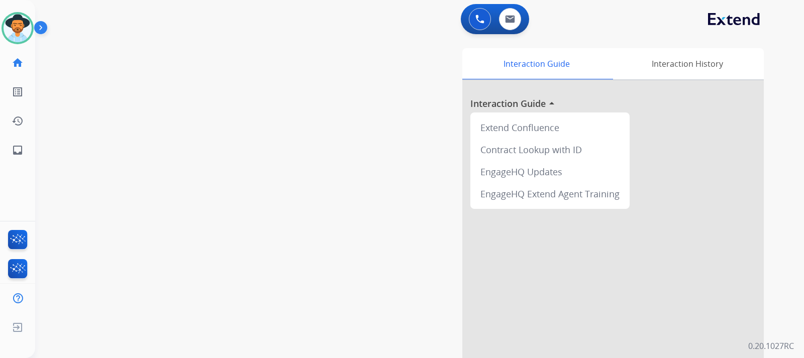
click at [400, 305] on div at bounding box center [612, 267] width 301 height 375
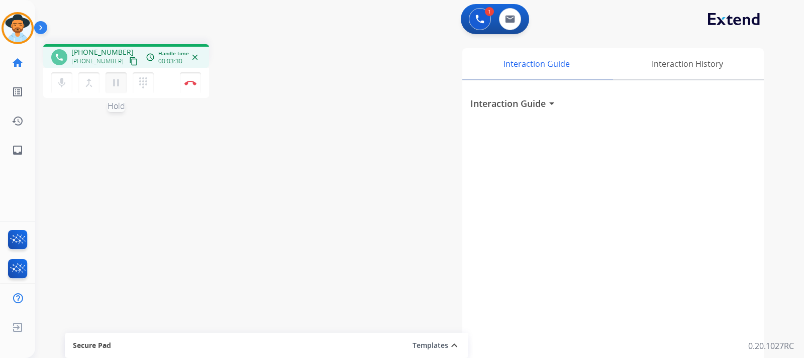
click at [116, 86] on mat-icon "pause" at bounding box center [116, 83] width 12 height 12
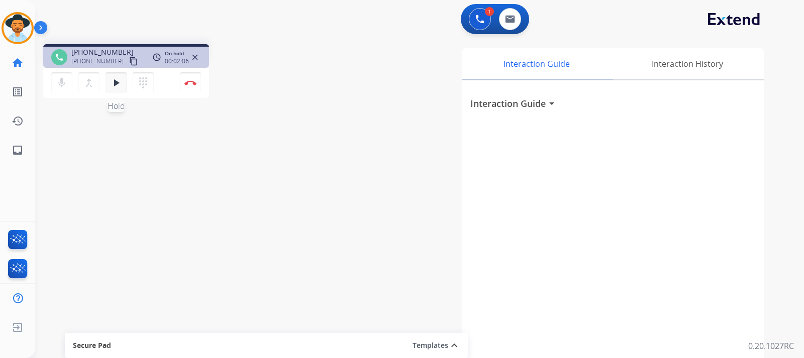
click at [114, 75] on button "play_arrow Hold" at bounding box center [115, 82] width 21 height 21
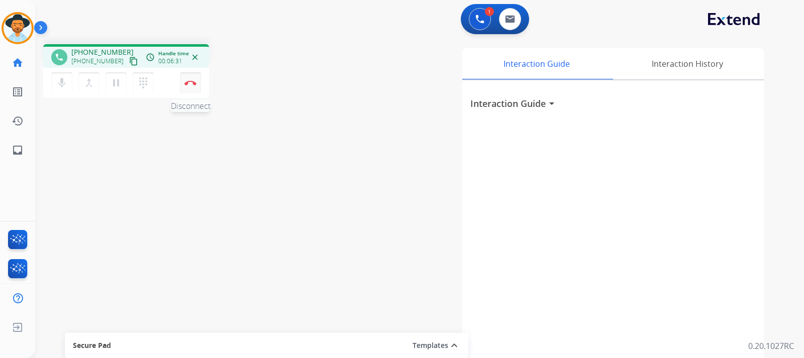
click at [192, 84] on img at bounding box center [190, 82] width 12 height 5
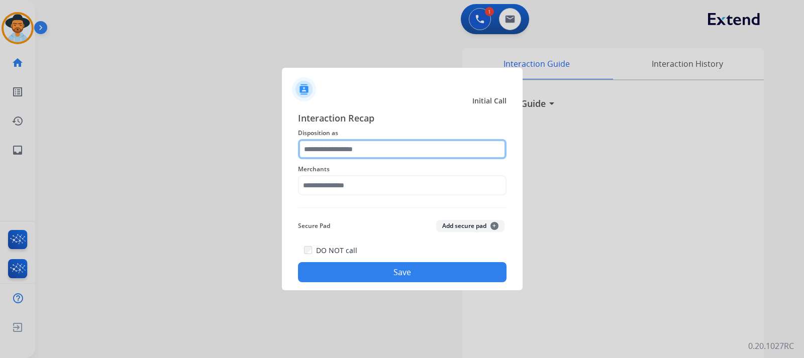
click at [354, 150] on input "text" at bounding box center [402, 149] width 208 height 20
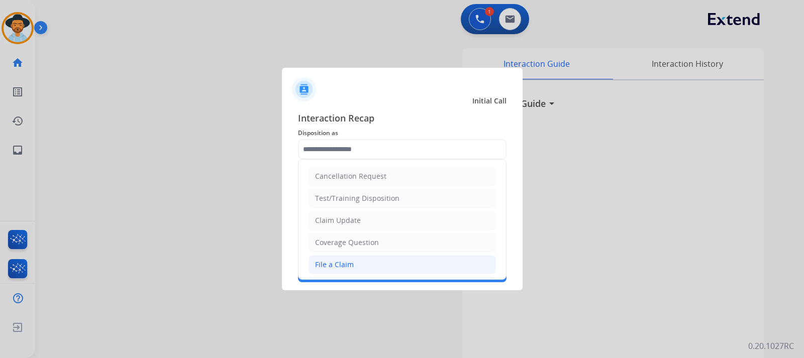
click at [340, 263] on div "File a Claim" at bounding box center [334, 265] width 39 height 10
type input "**********"
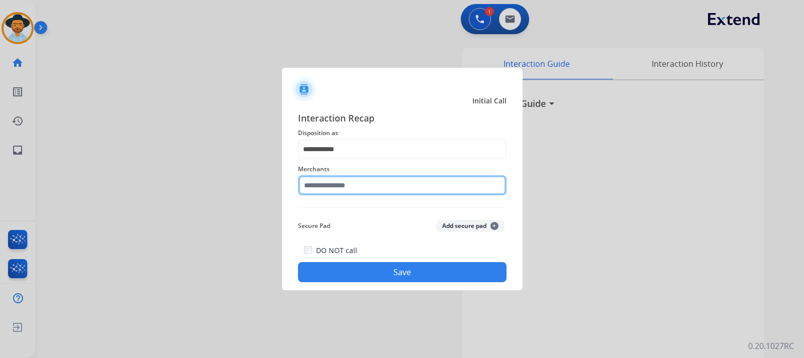
click at [346, 186] on input "text" at bounding box center [402, 185] width 208 height 20
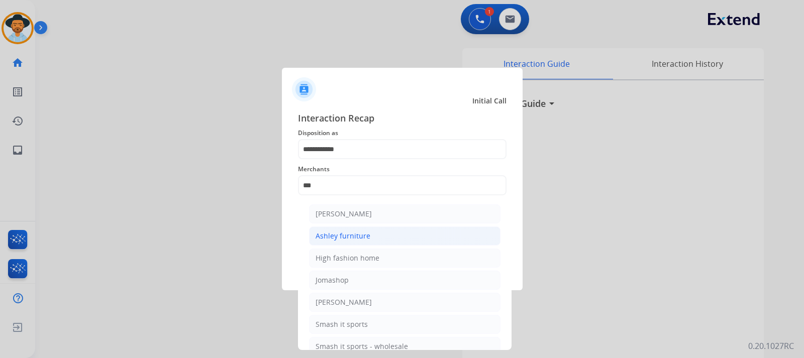
click at [370, 234] on li "Ashley furniture" at bounding box center [404, 236] width 191 height 19
type input "**********"
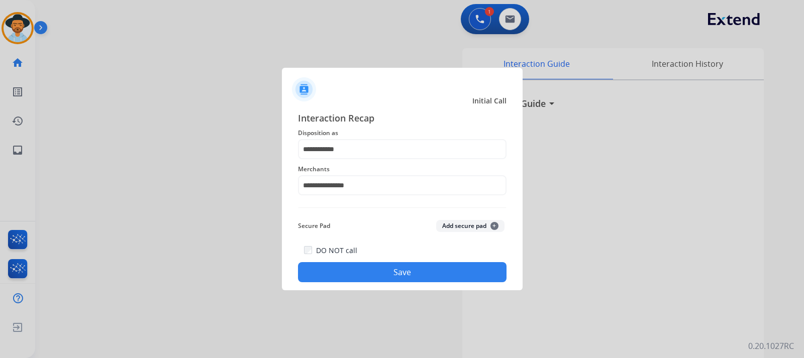
click at [390, 275] on button "Save" at bounding box center [402, 272] width 208 height 20
